Goal: Task Accomplishment & Management: Use online tool/utility

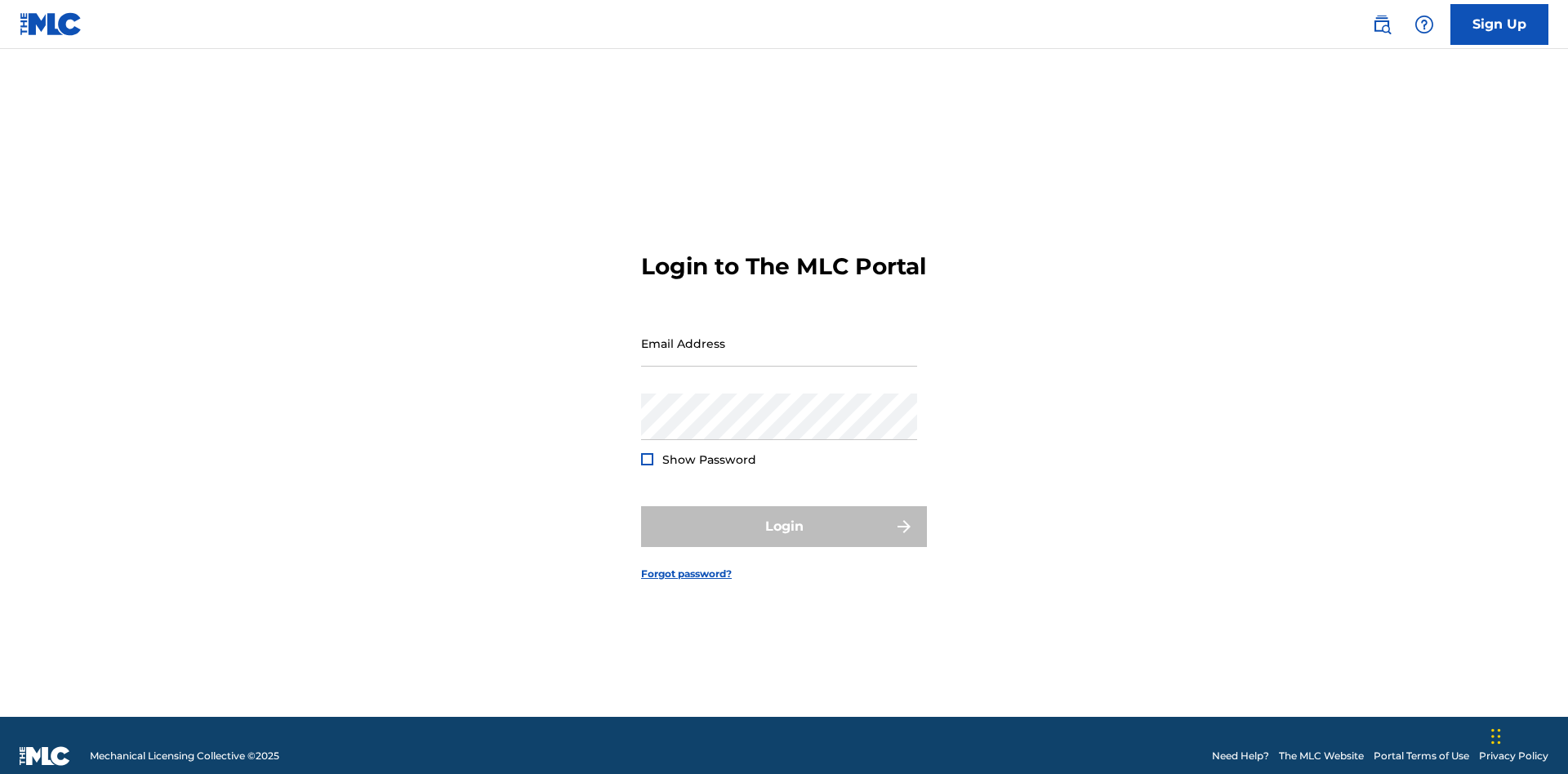
scroll to position [22, 0]
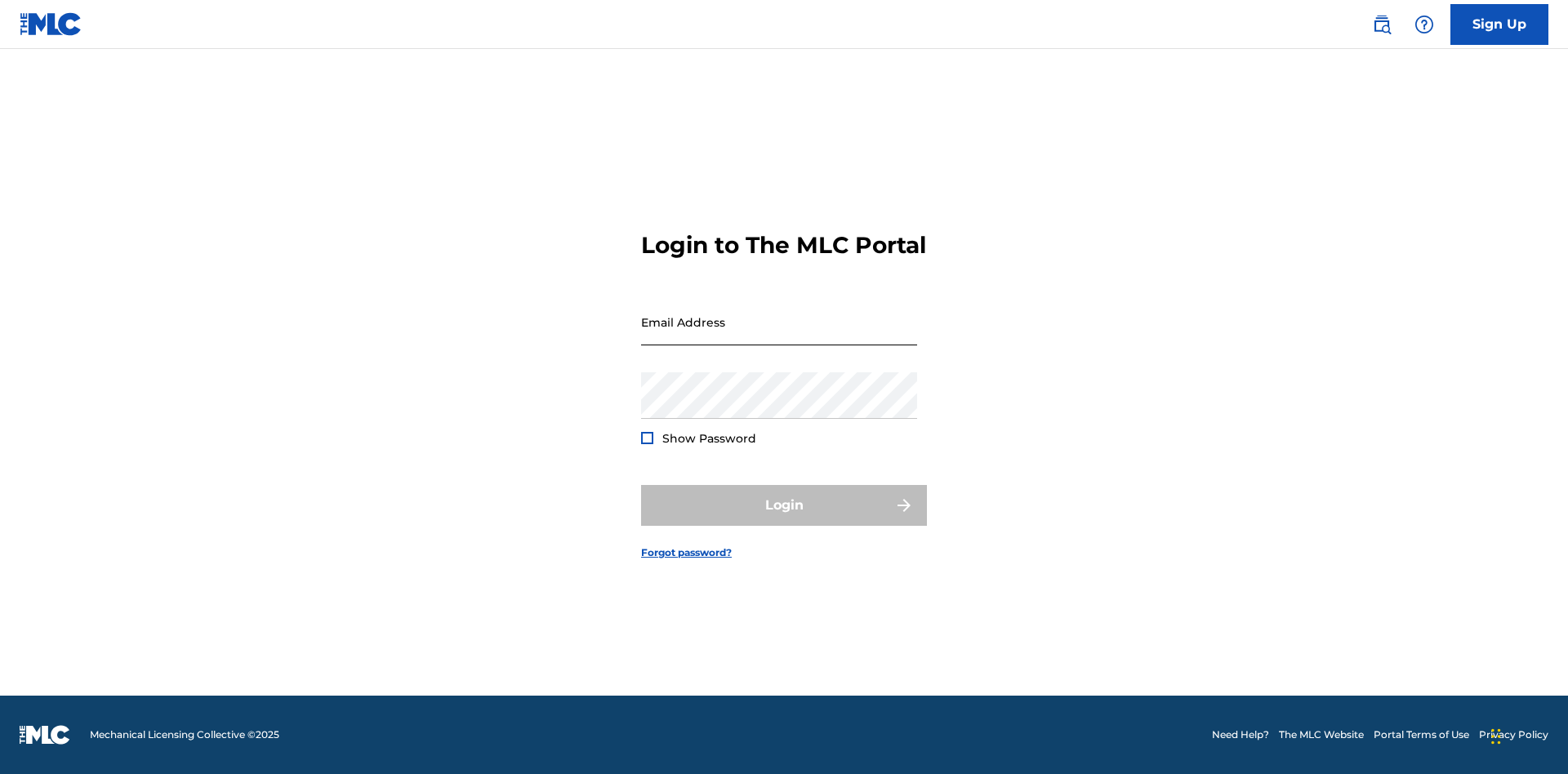
click at [779, 335] on input "Email Address" at bounding box center [779, 322] width 276 height 47
type input "Krystal.Ribble@themlc.com"
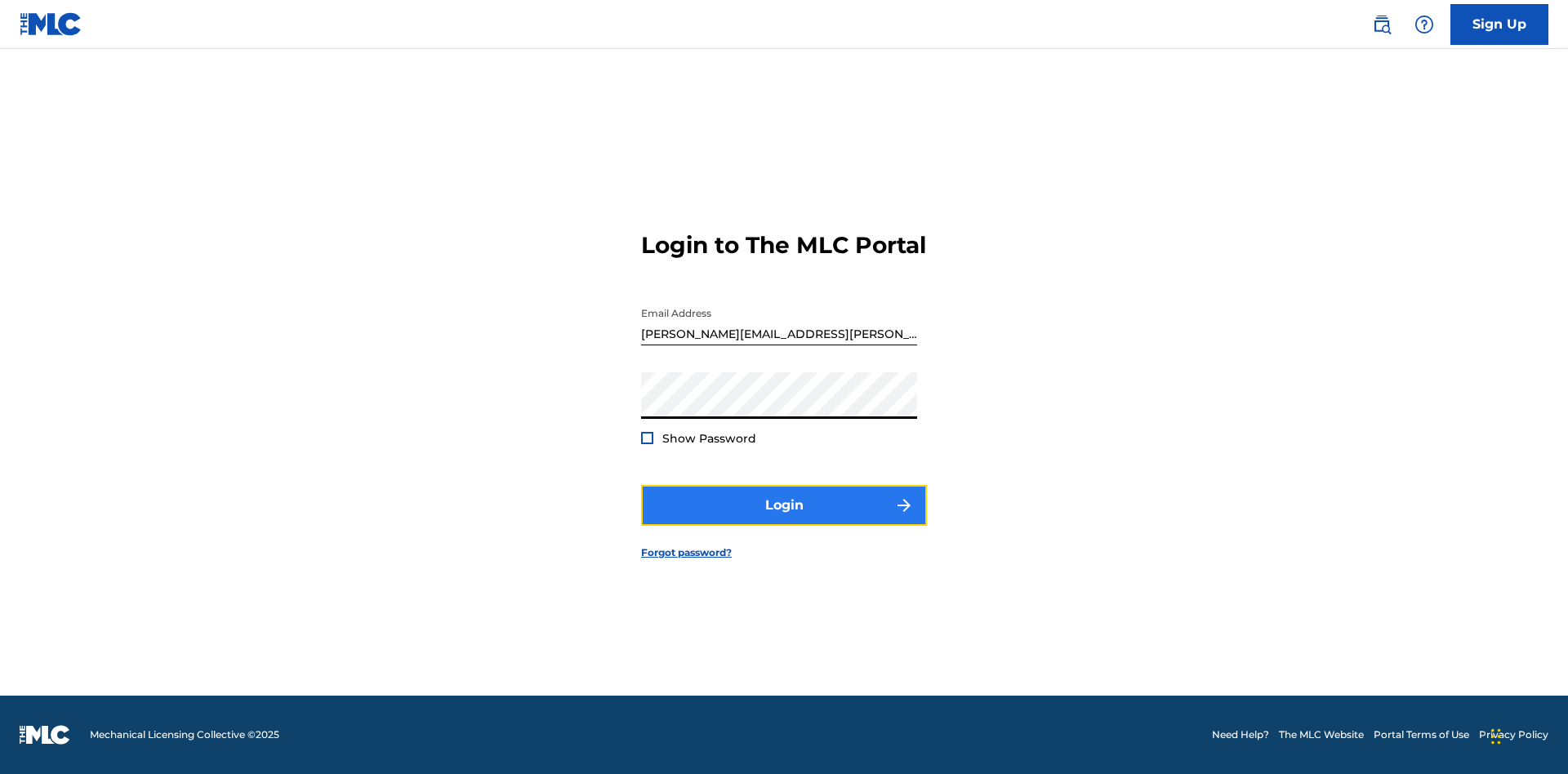
click at [784, 519] on button "Login" at bounding box center [784, 504] width 286 height 40
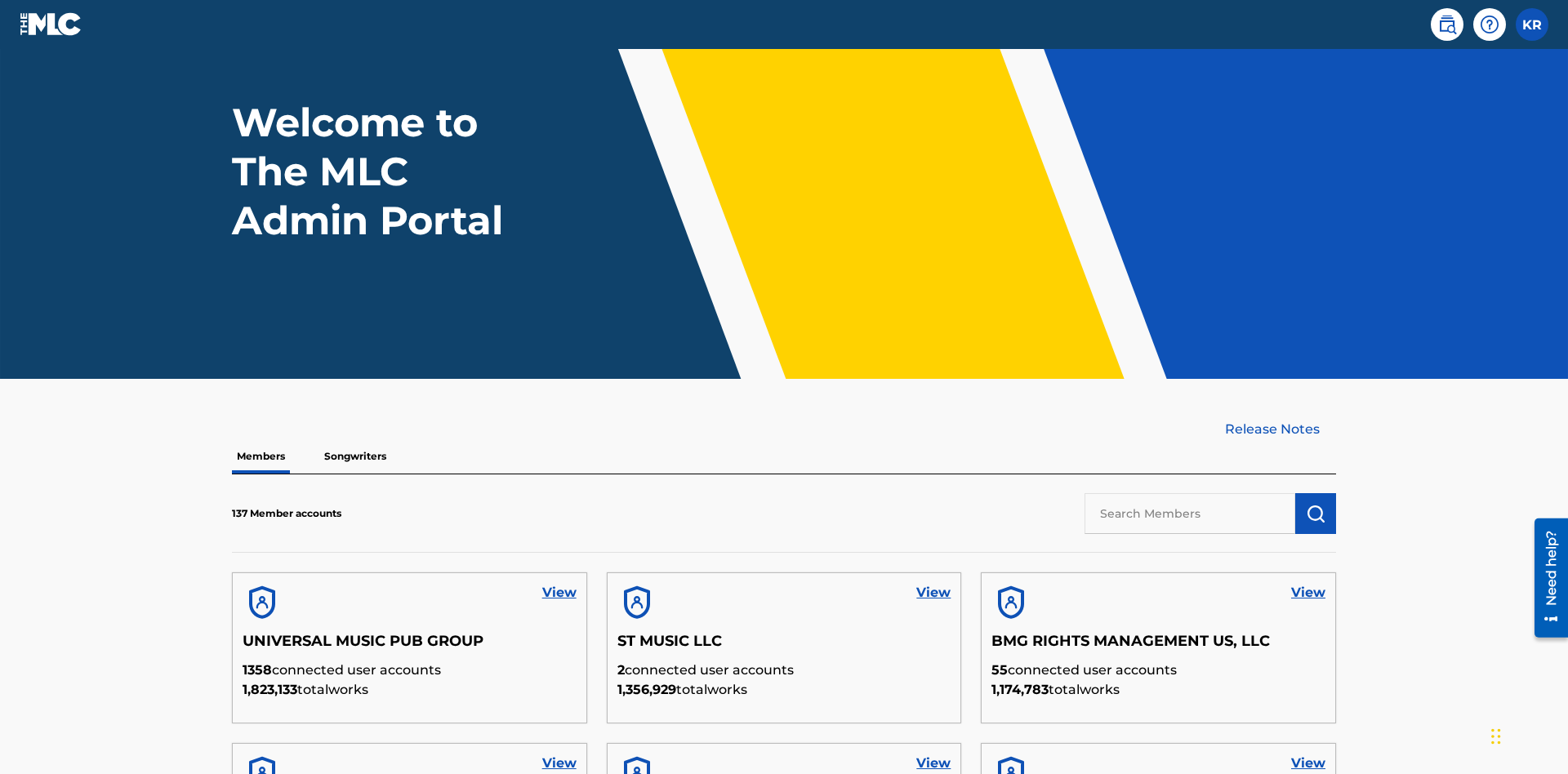
scroll to position [465, 0]
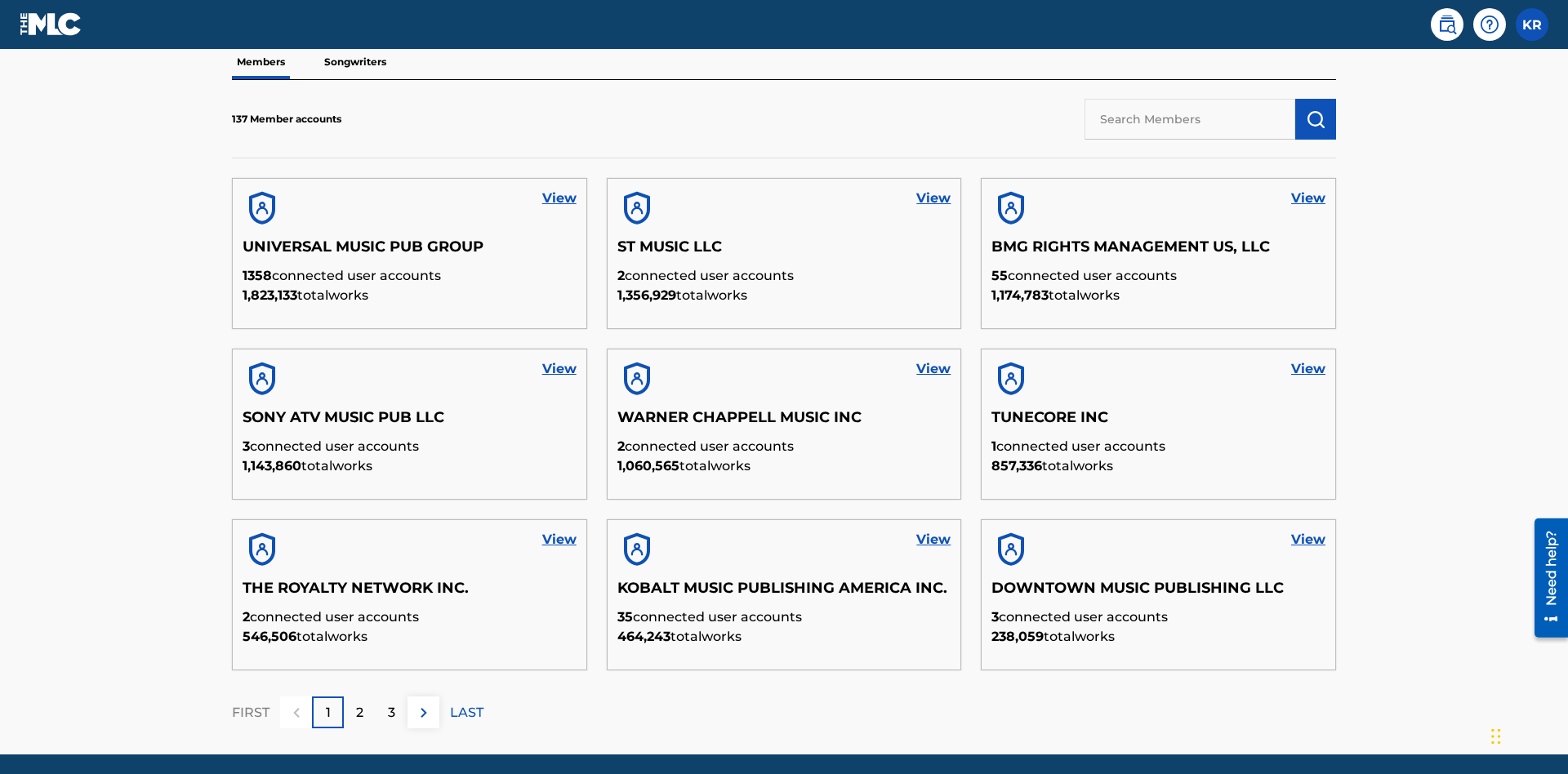
click at [1190, 118] on input "text" at bounding box center [1190, 118] width 210 height 40
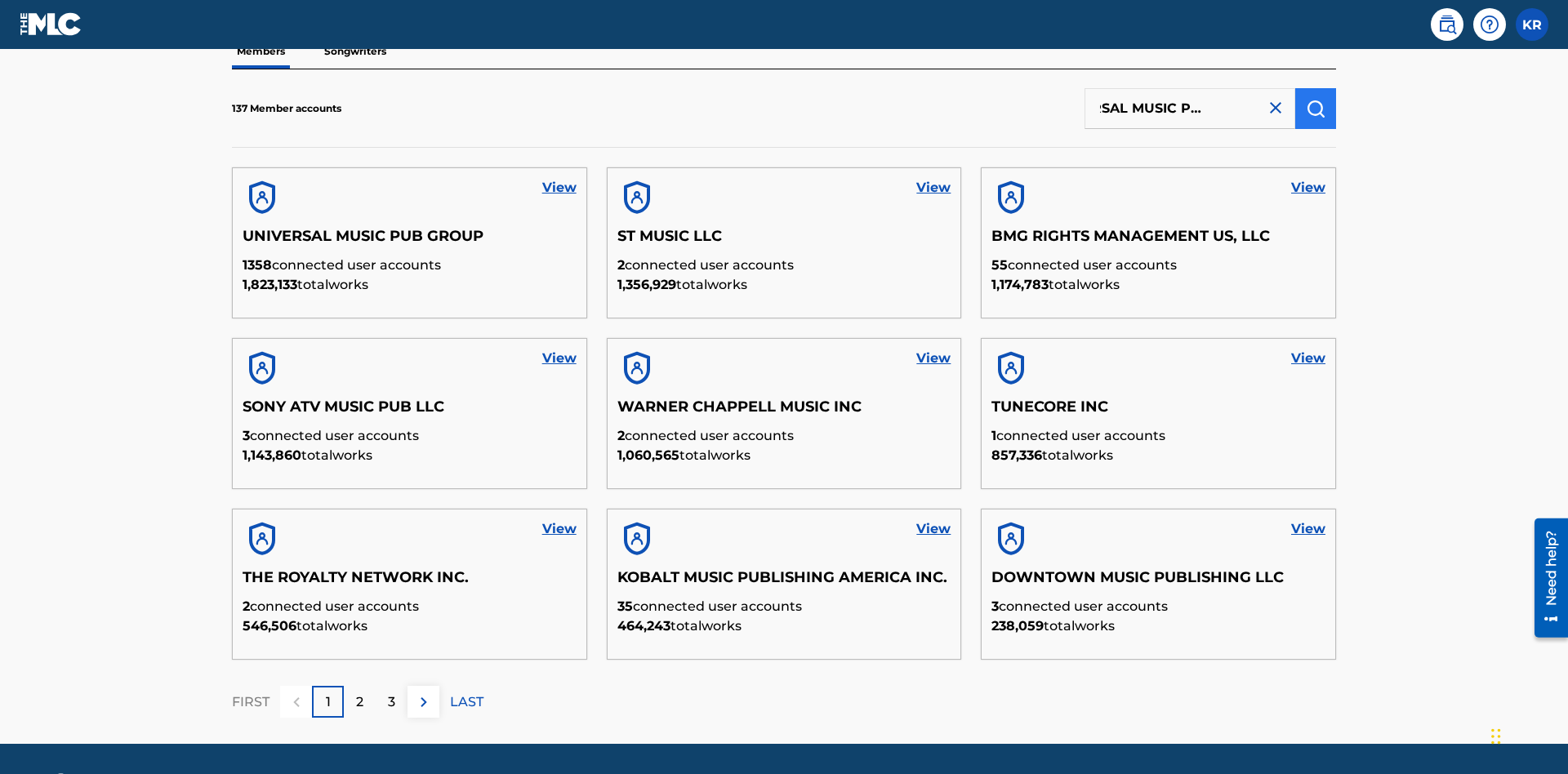
type input "UNIVERSAL MUSIC PUB GROUP"
click at [1316, 108] on img "submit" at bounding box center [1315, 108] width 20 height 20
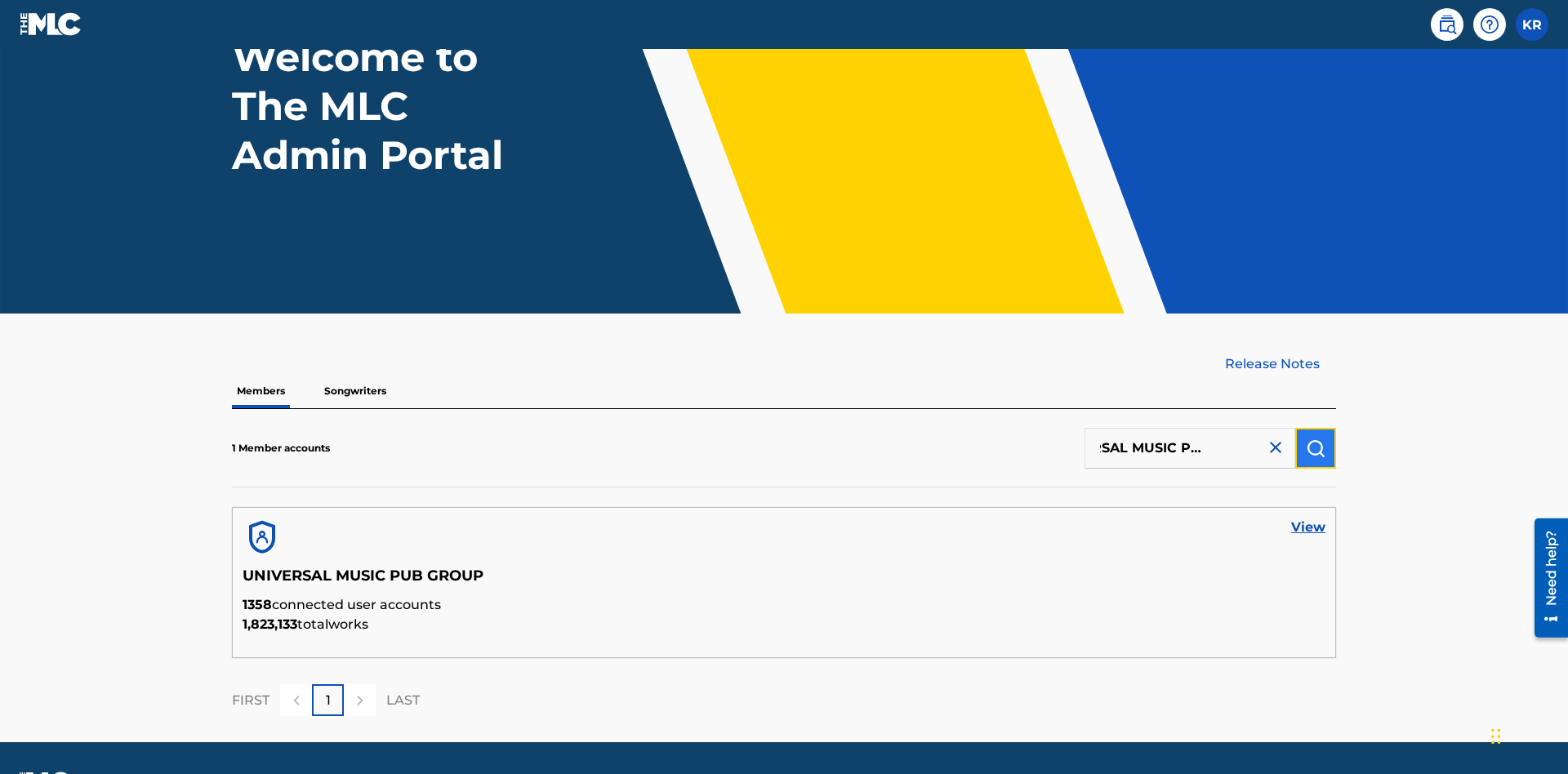
scroll to position [182, 0]
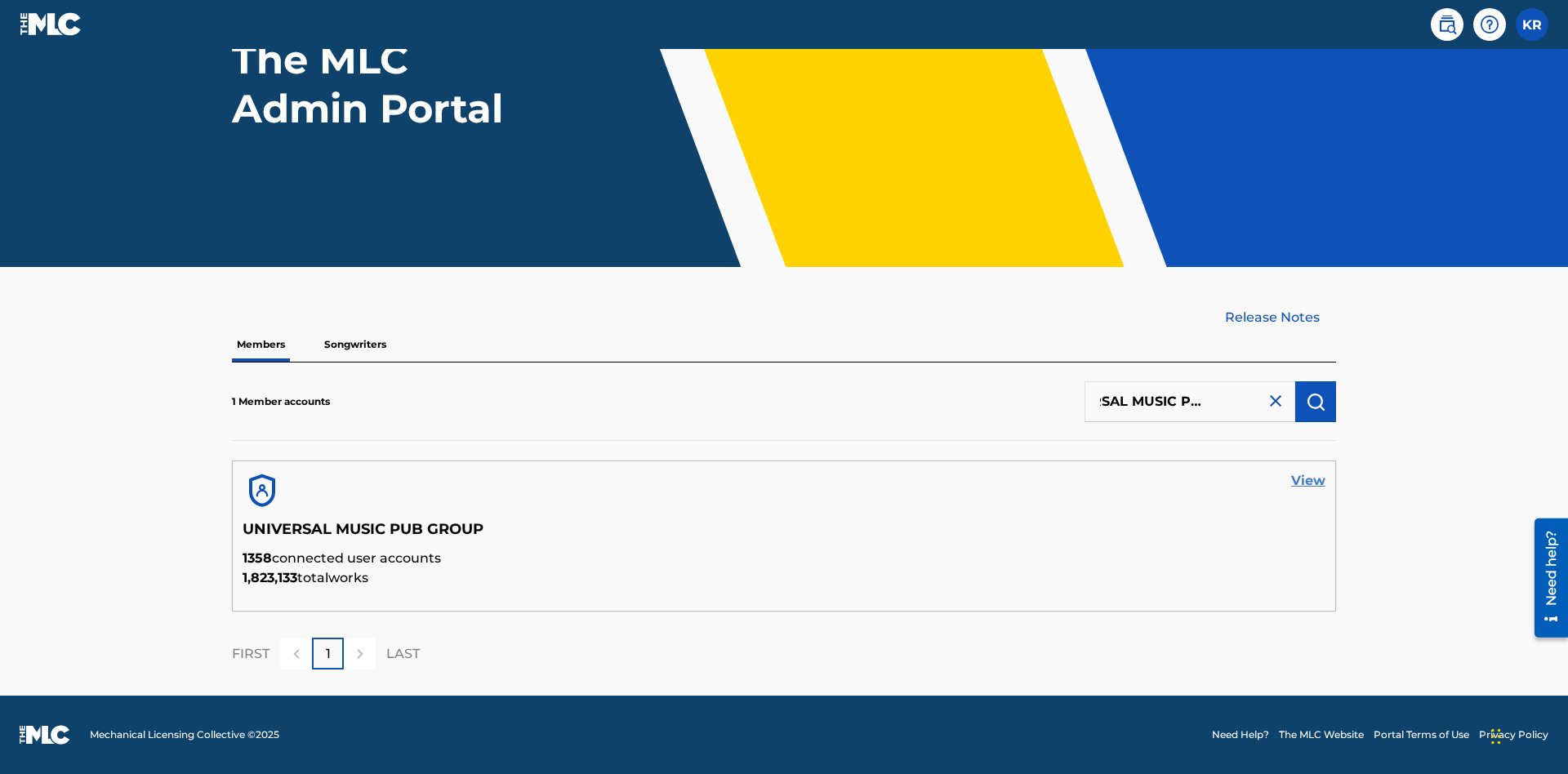
click at [1309, 481] on link "View" at bounding box center [1309, 481] width 35 height 20
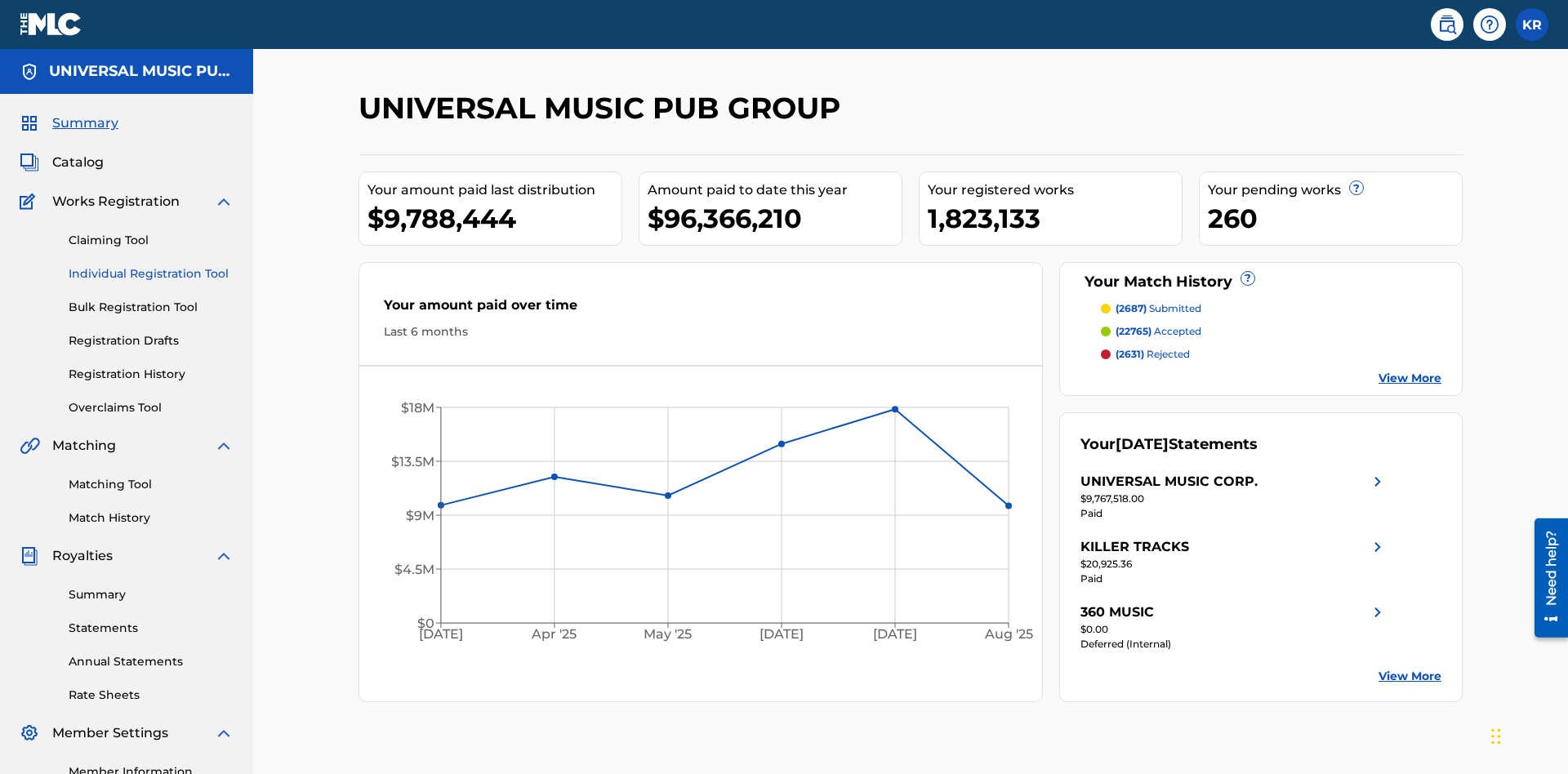
click at [151, 266] on link "Individual Registration Tool" at bounding box center [151, 274] width 165 height 17
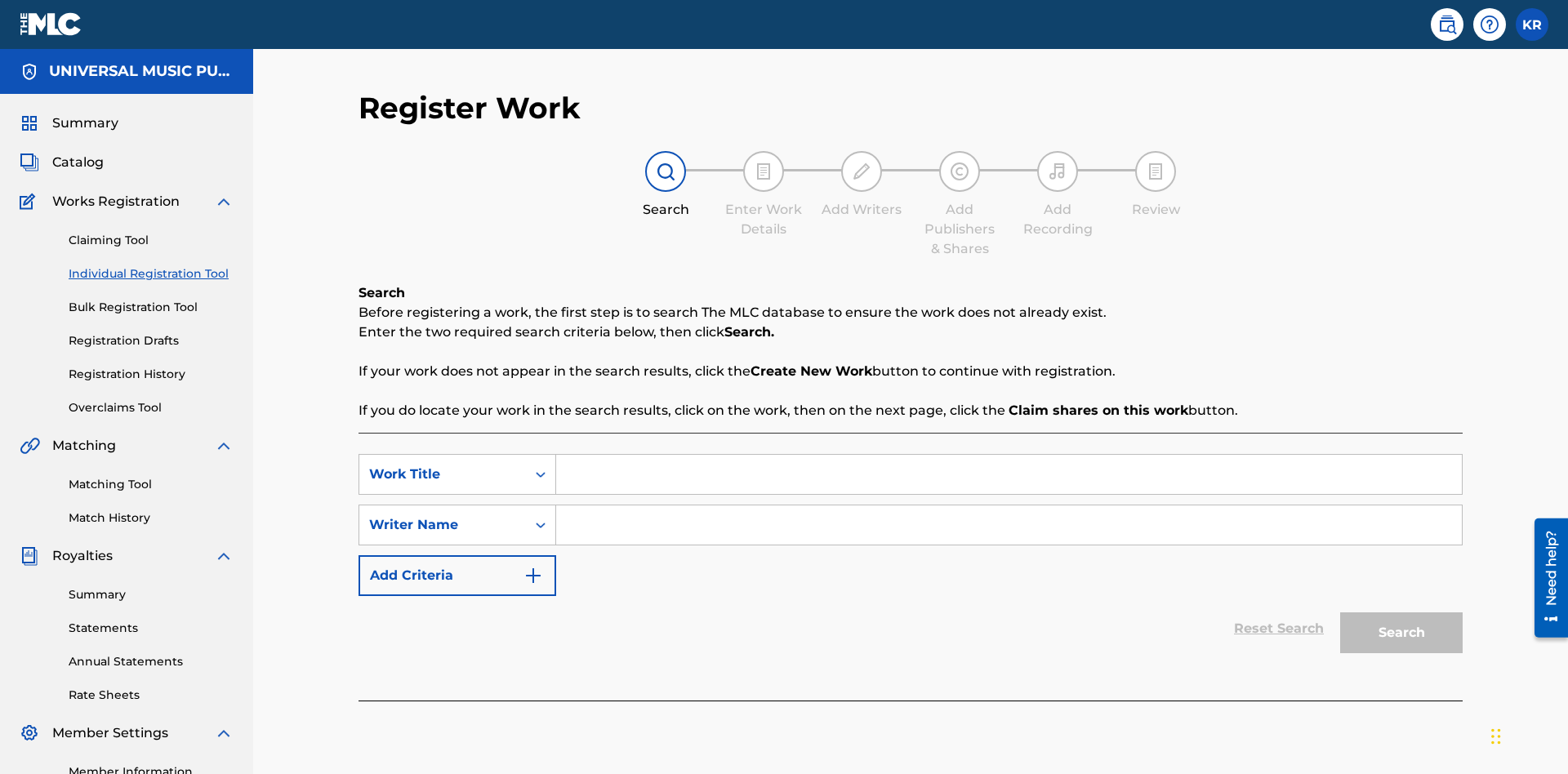
click at [1009, 455] on input "Search Form" at bounding box center [1009, 474] width 906 height 39
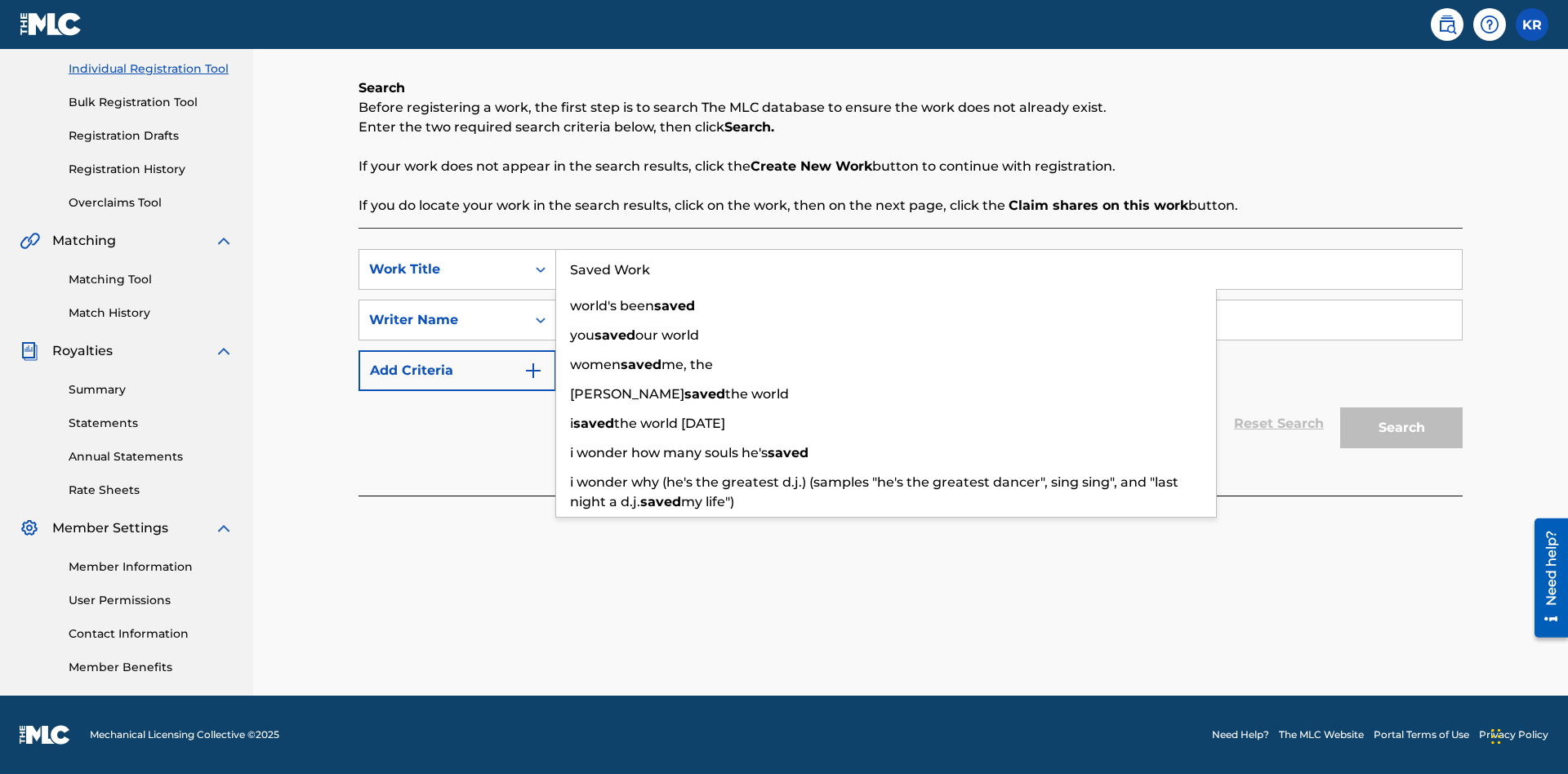
type input "Saved Work"
click at [1009, 320] on input "Search Form" at bounding box center [1009, 320] width 906 height 39
type input "Test Name"
